Goal: Task Accomplishment & Management: Use online tool/utility

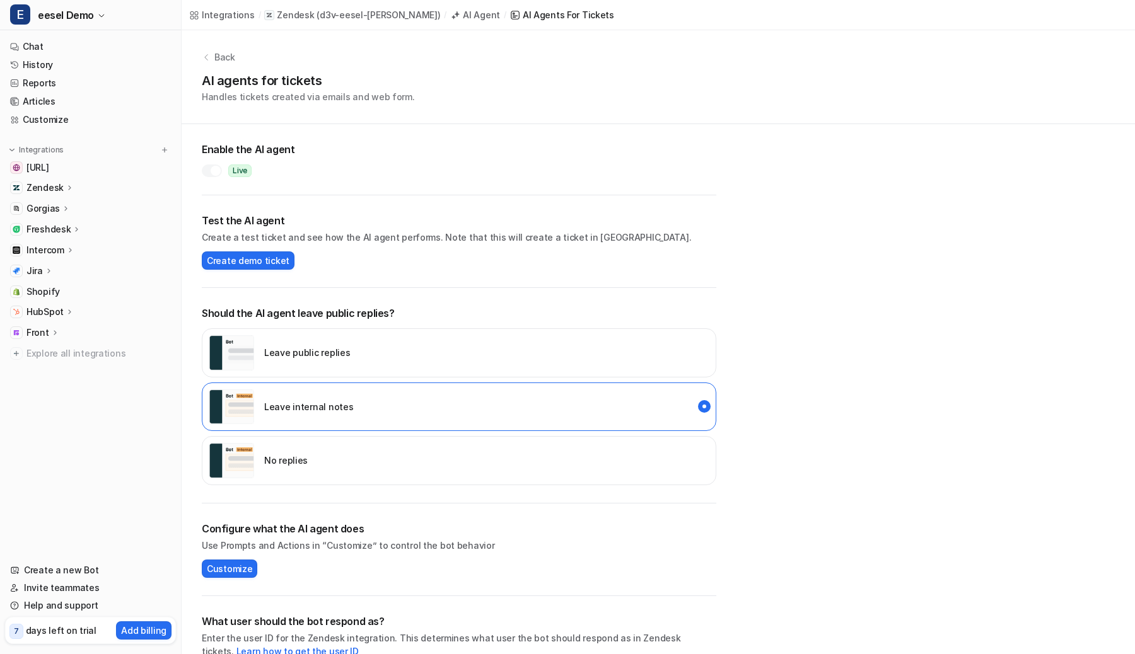
click at [214, 174] on div at bounding box center [216, 171] width 10 height 10
click at [271, 465] on p "No replies" at bounding box center [285, 460] width 43 height 13
click at [55, 252] on p "Intercom" at bounding box center [45, 250] width 38 height 13
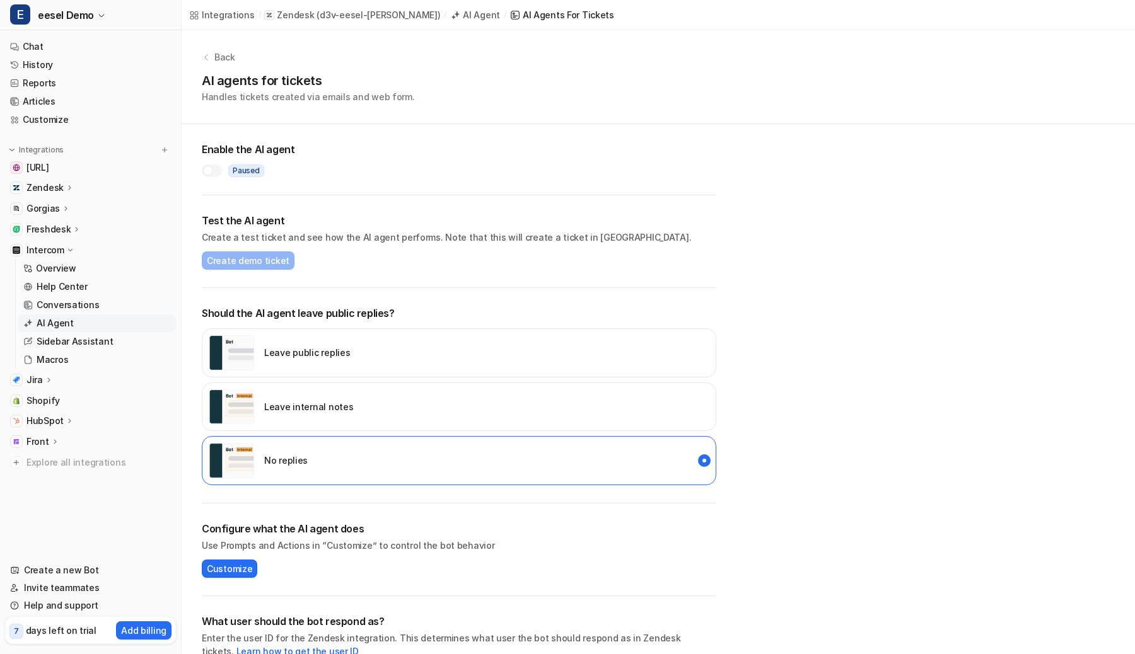
click at [61, 320] on p "AI Agent" at bounding box center [55, 323] width 37 height 13
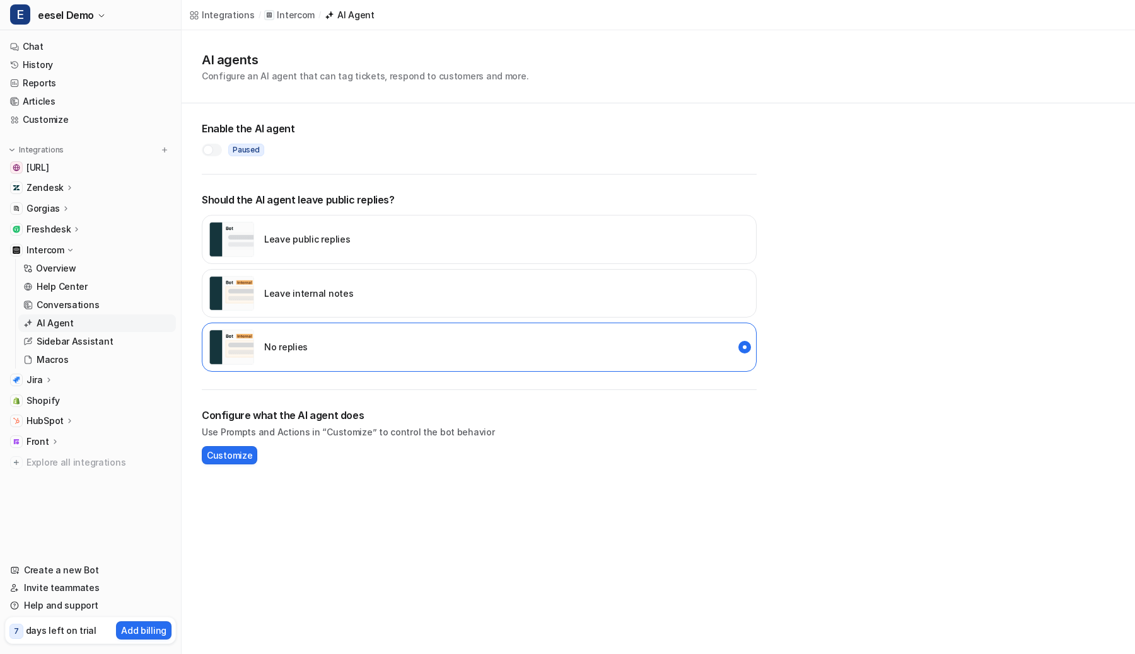
click at [49, 379] on icon at bounding box center [48, 379] width 9 height 9
click at [49, 379] on icon at bounding box center [48, 380] width 9 height 9
click at [74, 250] on div "Intercom" at bounding box center [90, 250] width 171 height 18
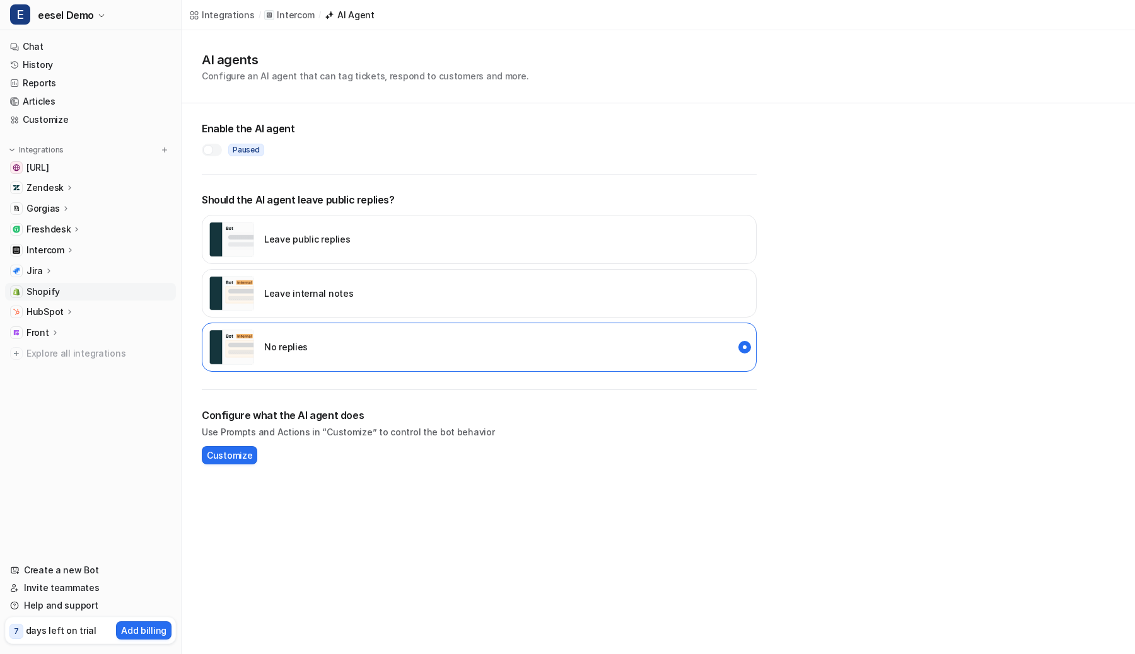
click at [44, 295] on span "Shopify" at bounding box center [42, 292] width 33 height 13
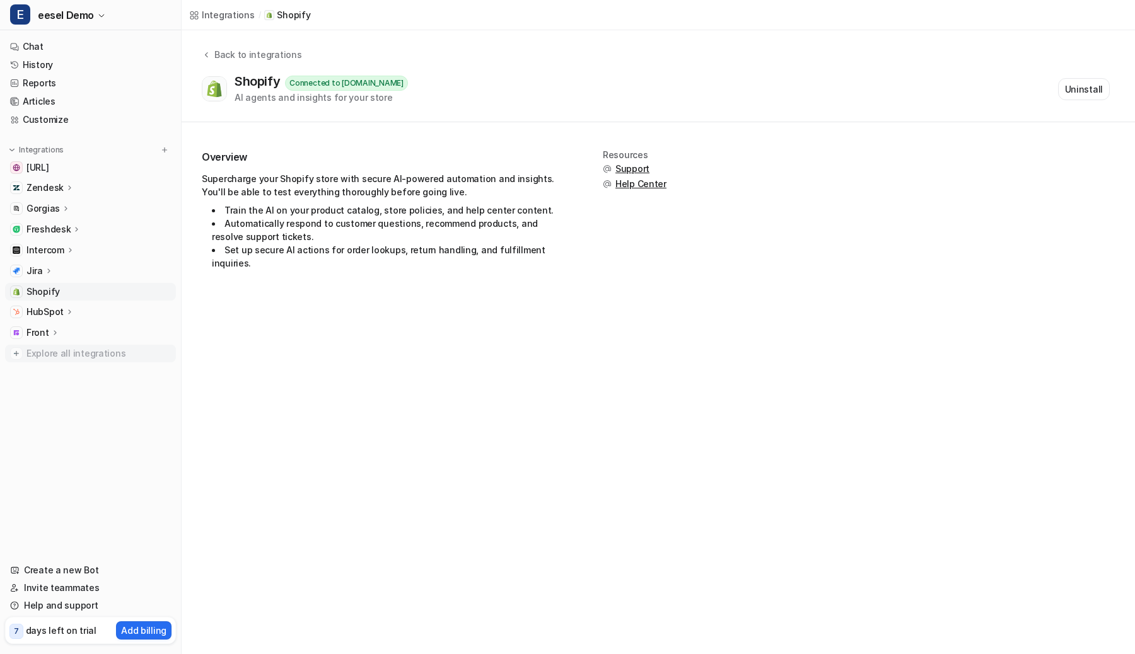
click at [35, 360] on span "Explore all integrations" at bounding box center [98, 354] width 144 height 20
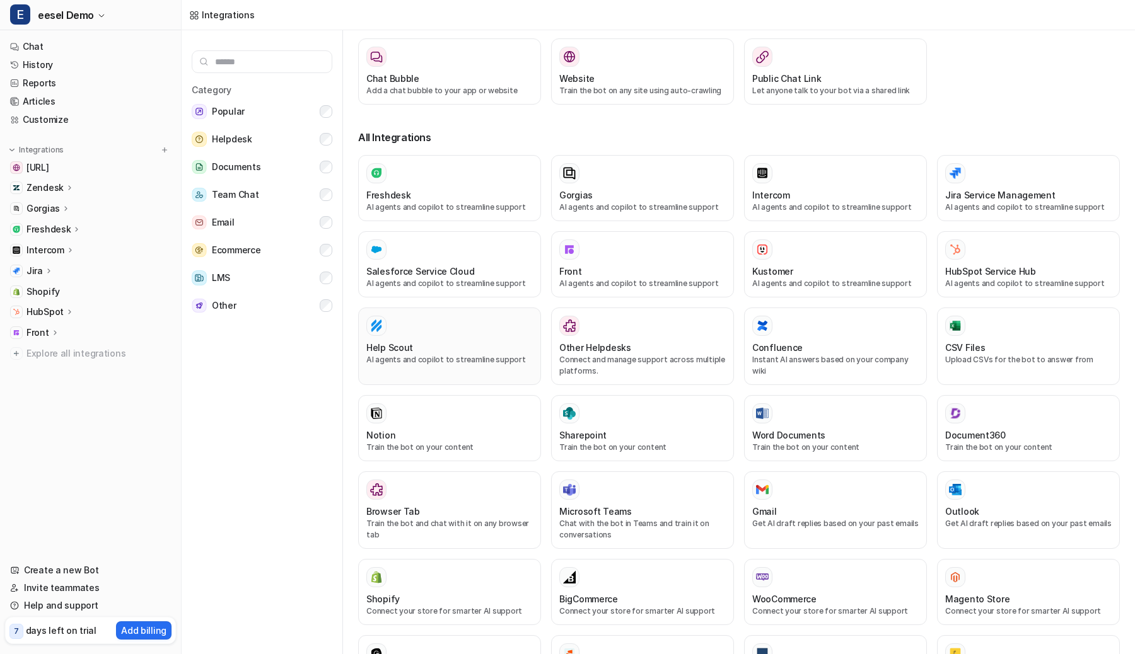
scroll to position [137, 0]
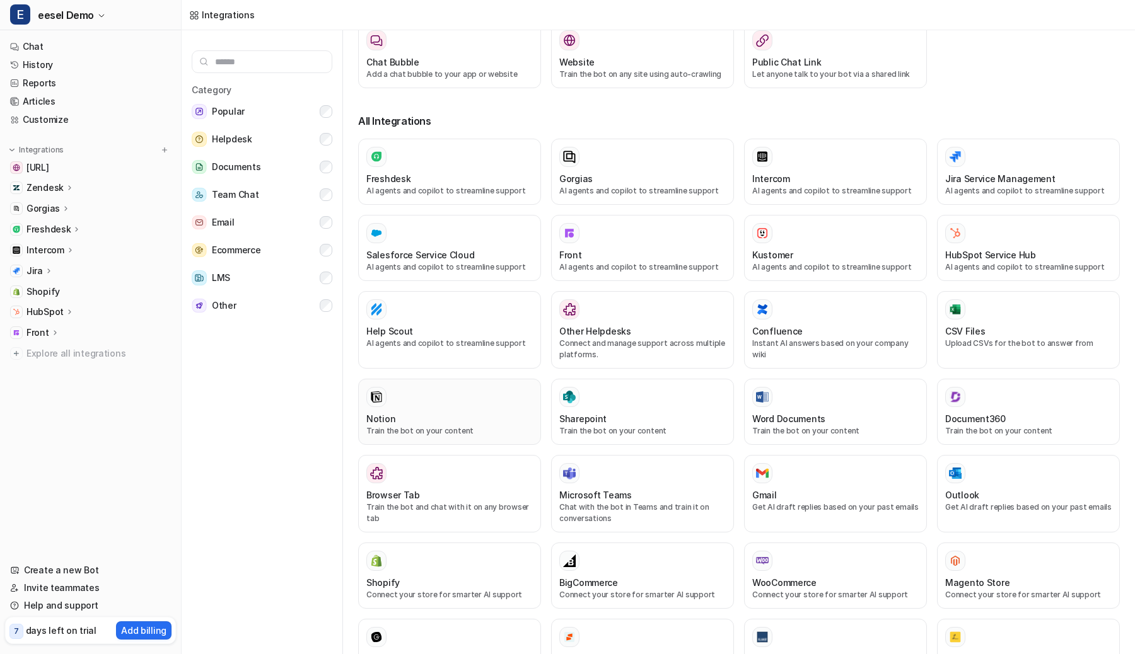
click at [485, 414] on div "Notion" at bounding box center [449, 418] width 166 height 13
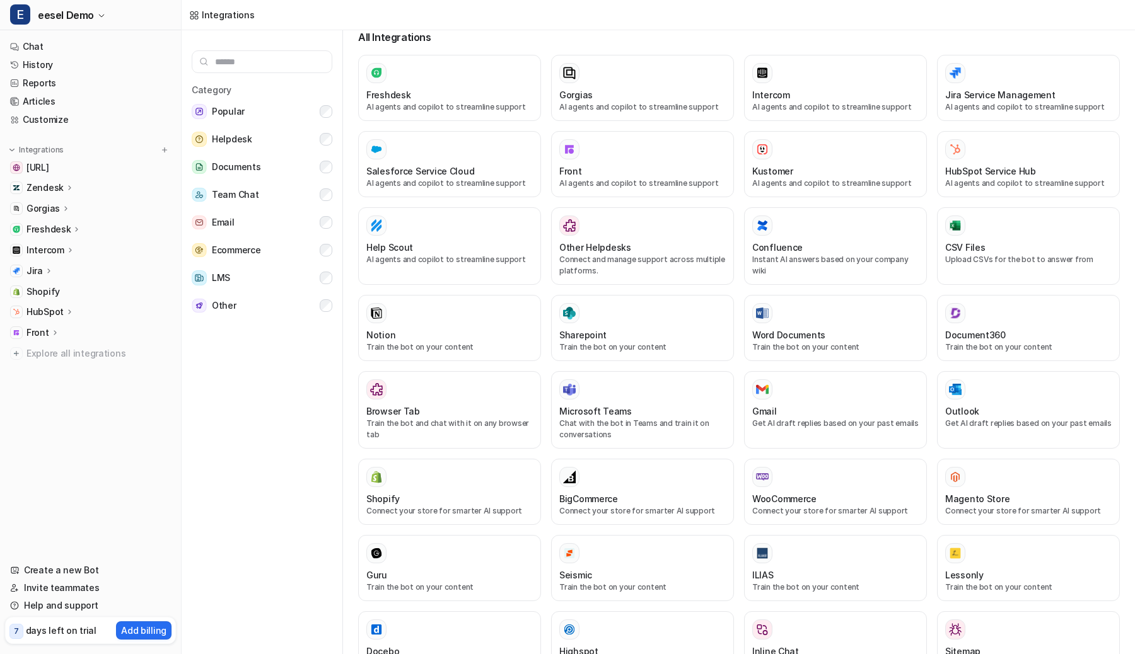
scroll to position [224, 0]
click at [484, 350] on p "Train the bot on your content" at bounding box center [449, 344] width 166 height 11
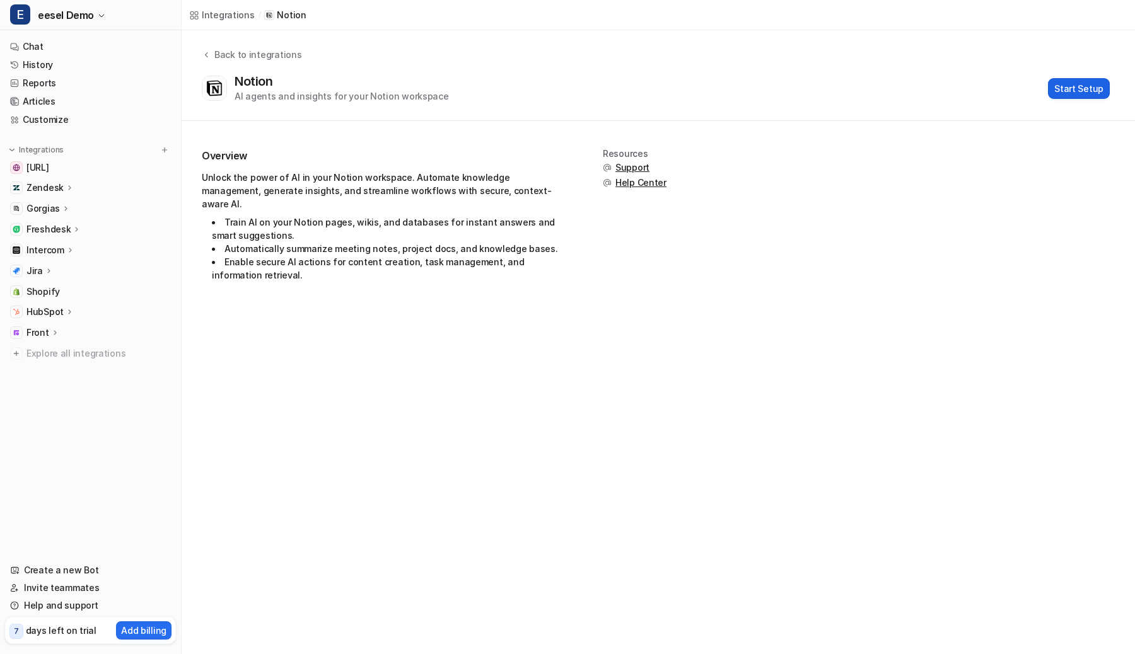
click at [1073, 96] on button "Start Setup" at bounding box center [1079, 88] width 62 height 21
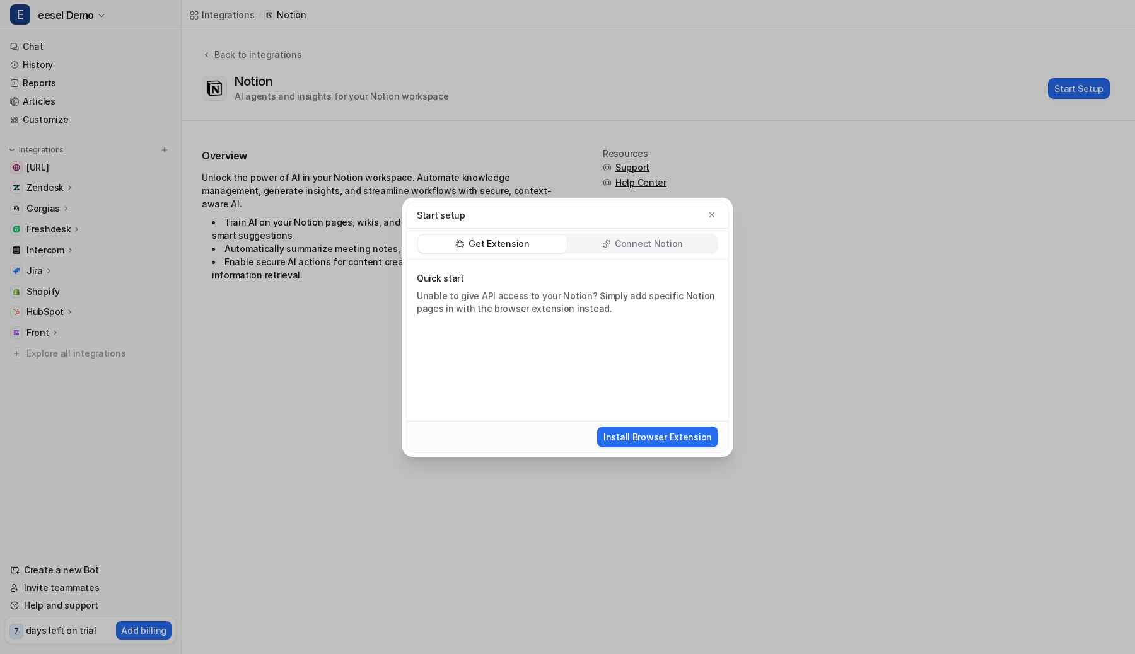
click at [650, 251] on div "Connect Notion" at bounding box center [642, 244] width 149 height 18
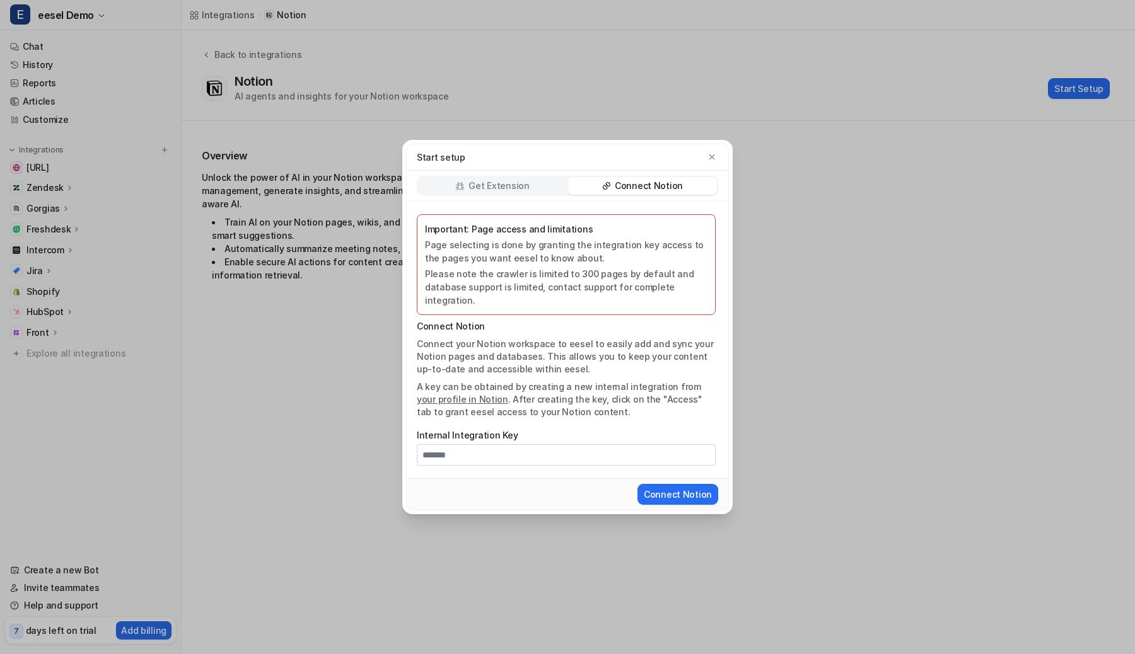
click at [646, 89] on div "Start setup Get Extension Connect Notion Important: Page access and limitations…" at bounding box center [567, 327] width 350 height 654
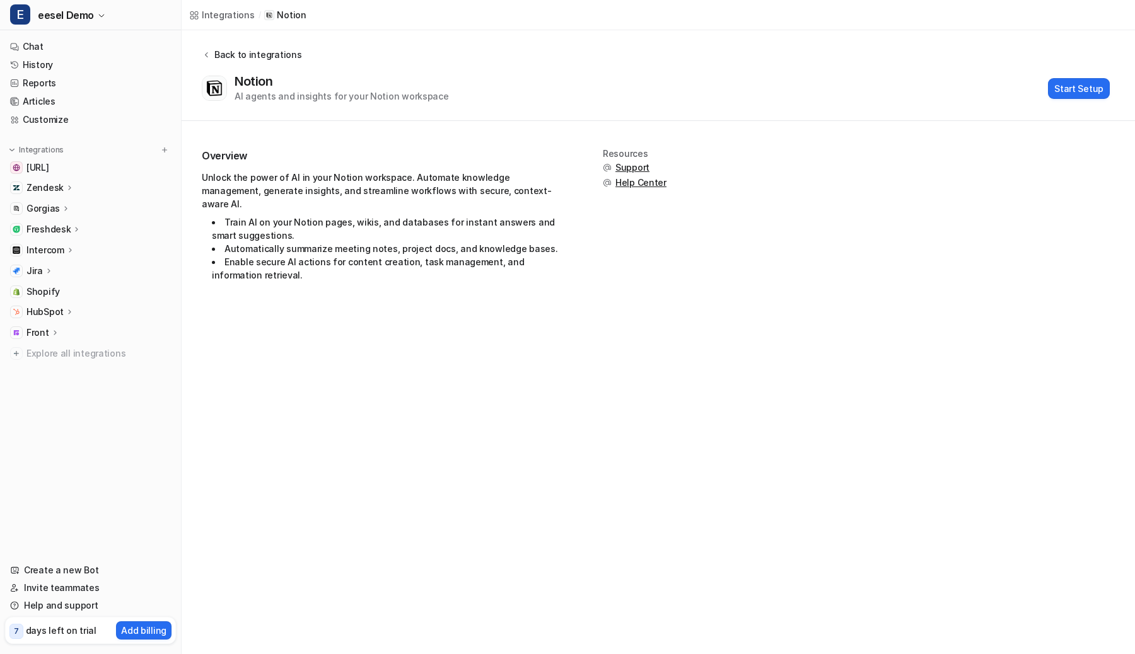
click at [286, 52] on div "Back to integrations" at bounding box center [256, 54] width 91 height 13
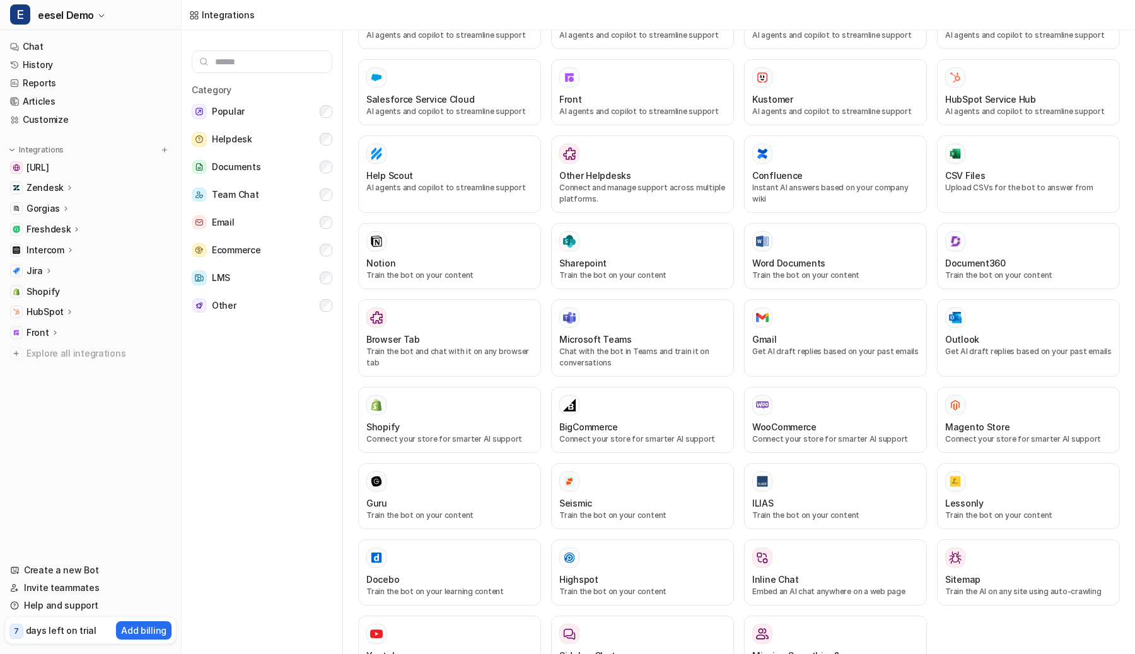
scroll to position [352, 0]
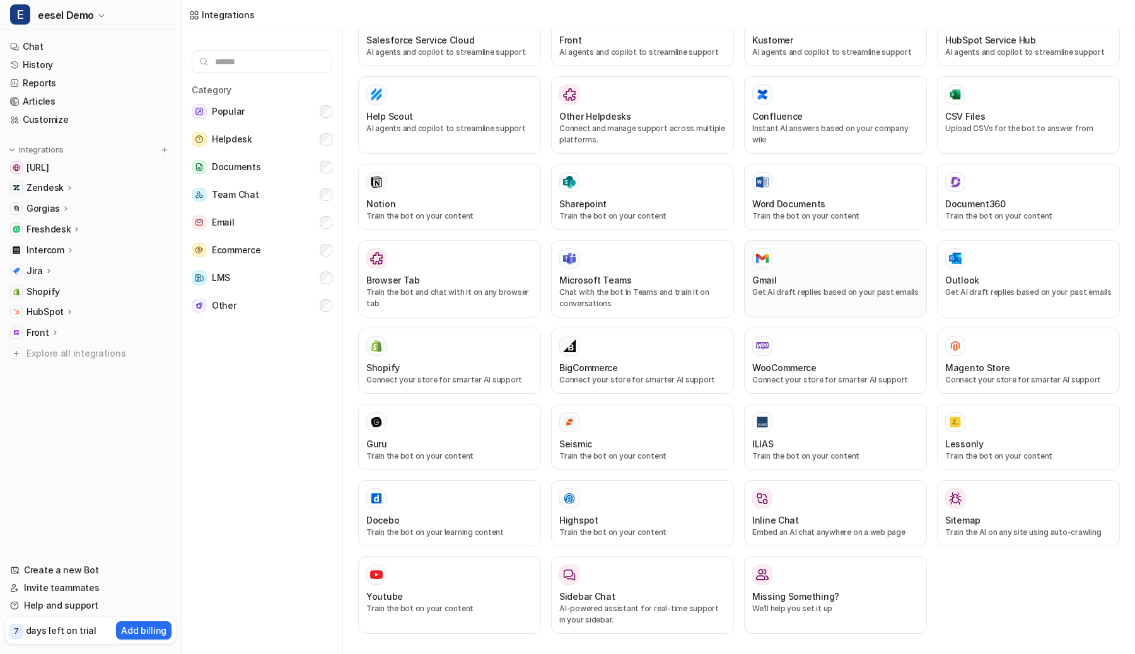
click at [825, 261] on div at bounding box center [835, 258] width 166 height 20
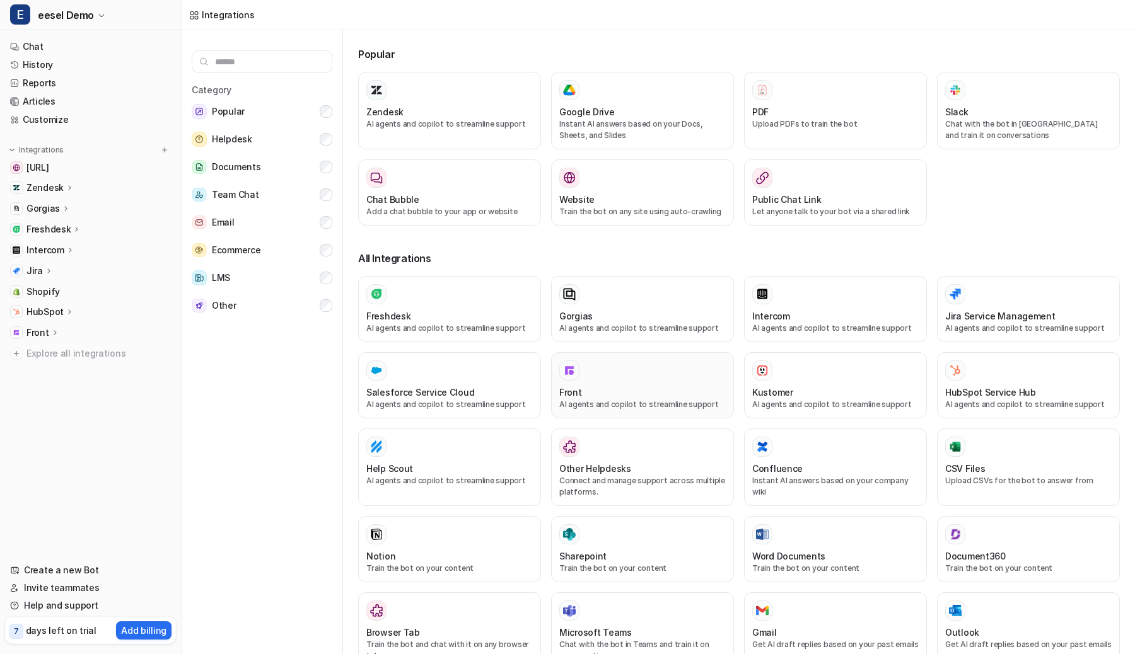
click at [659, 395] on div "Front" at bounding box center [642, 392] width 166 height 13
